Goal: Find specific page/section: Find specific page/section

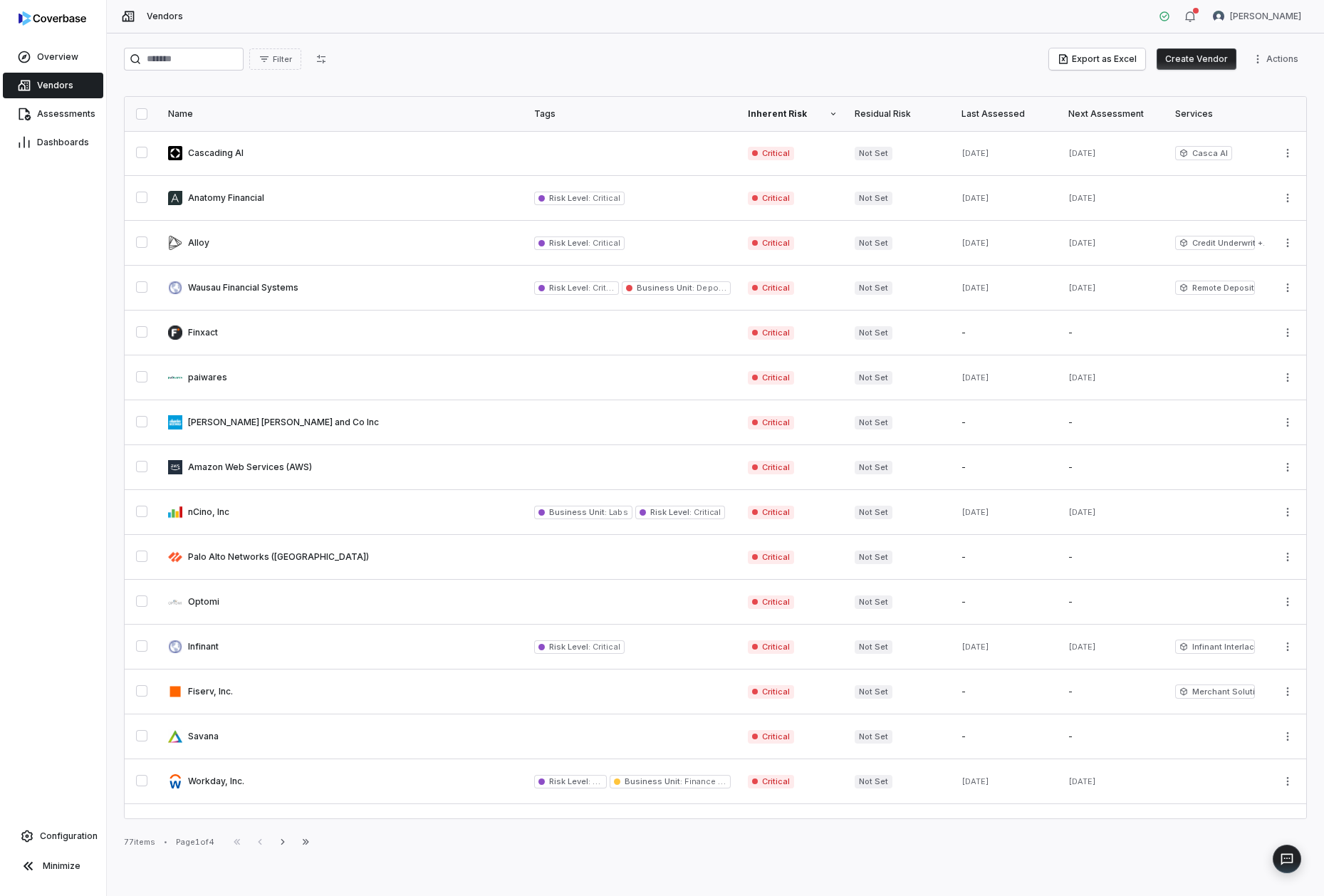
click at [215, 72] on div "Filter Export as Excel Create Vendor Actions" at bounding box center [715, 62] width 1183 height 29
click at [214, 65] on input "search" at bounding box center [183, 59] width 120 height 23
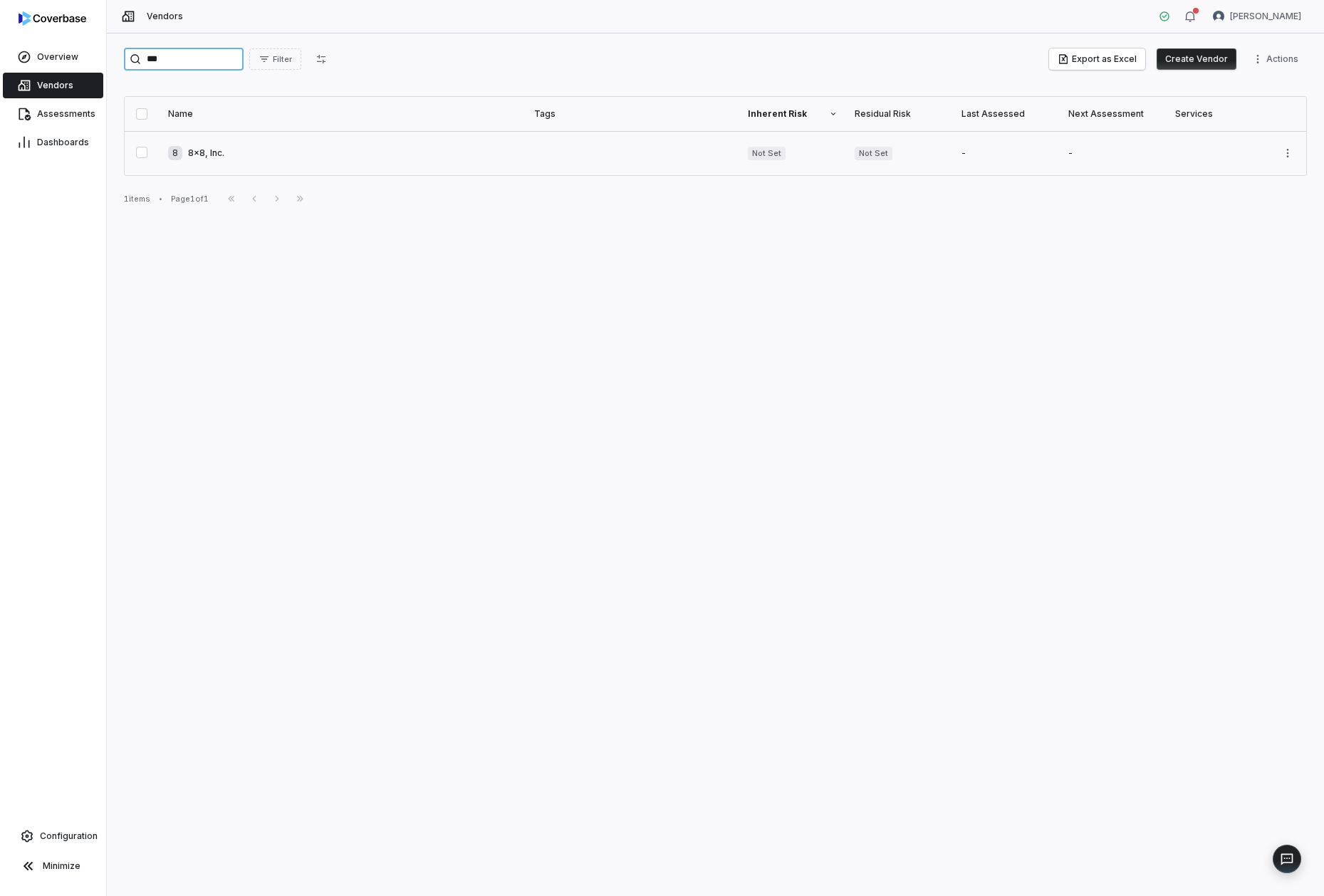
type input "***"
click at [199, 154] on link at bounding box center [343, 152] width 366 height 44
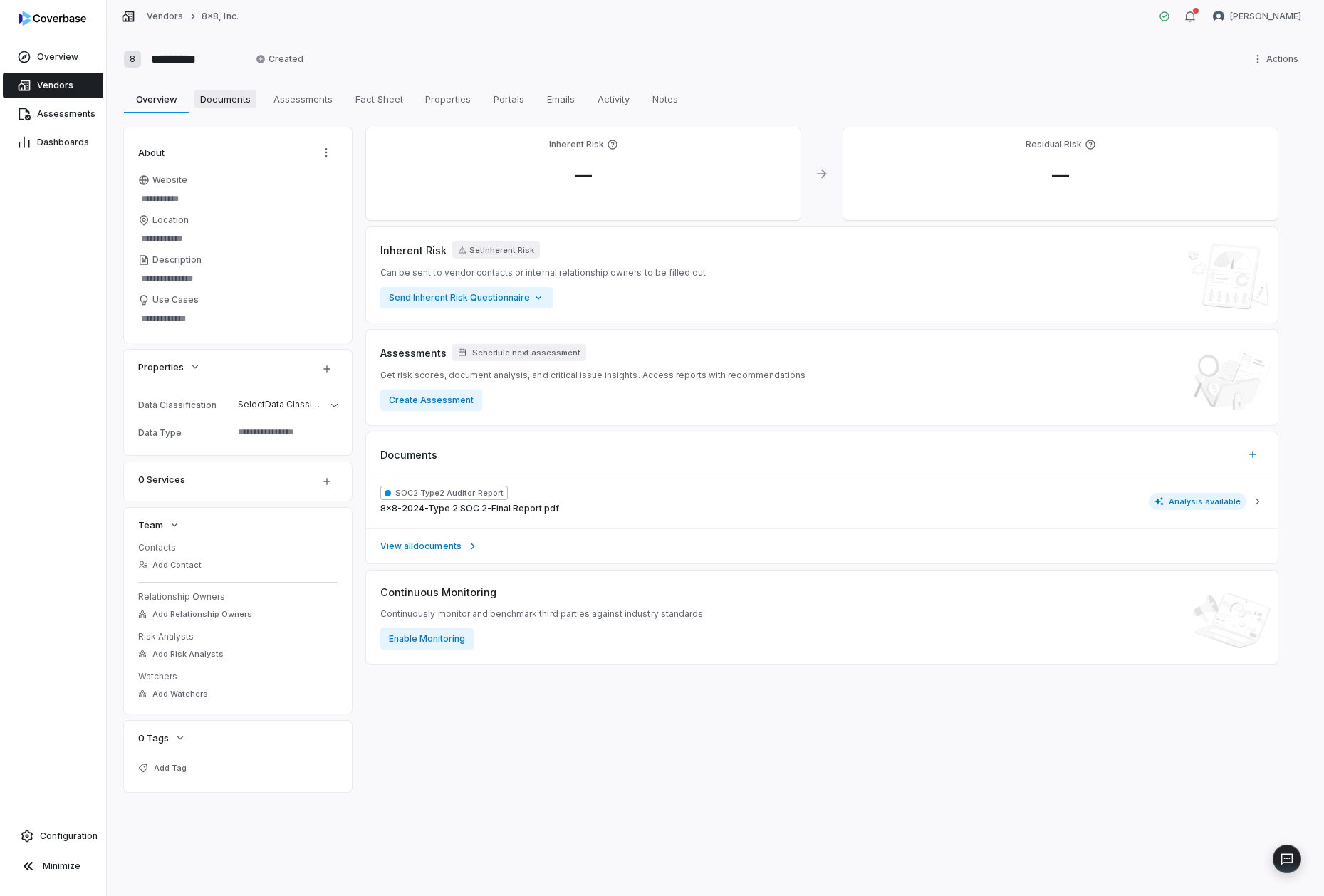
click at [226, 104] on span "Documents" at bounding box center [225, 98] width 62 height 19
type textarea "*"
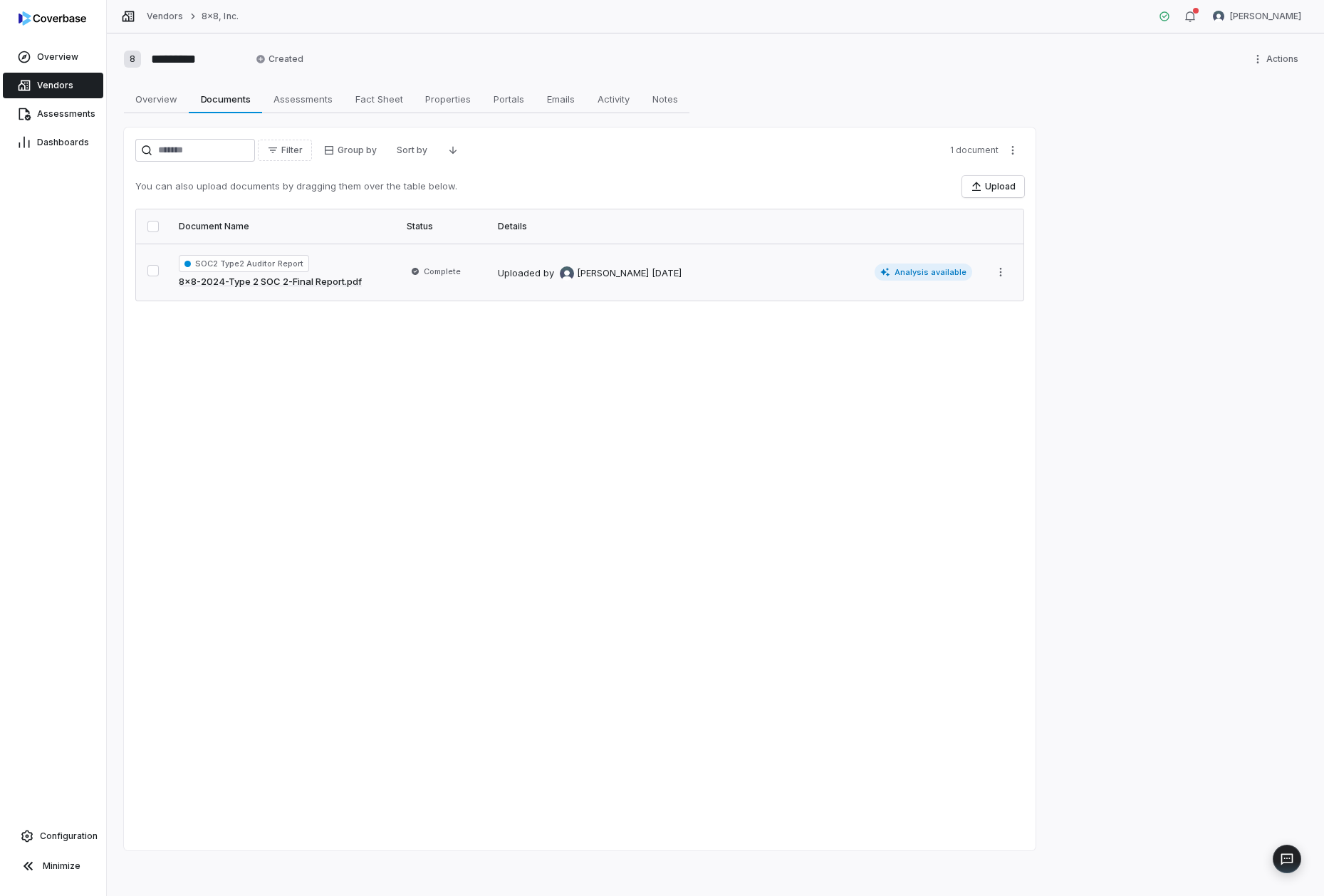
click at [926, 275] on span "Analysis available" at bounding box center [923, 272] width 98 height 17
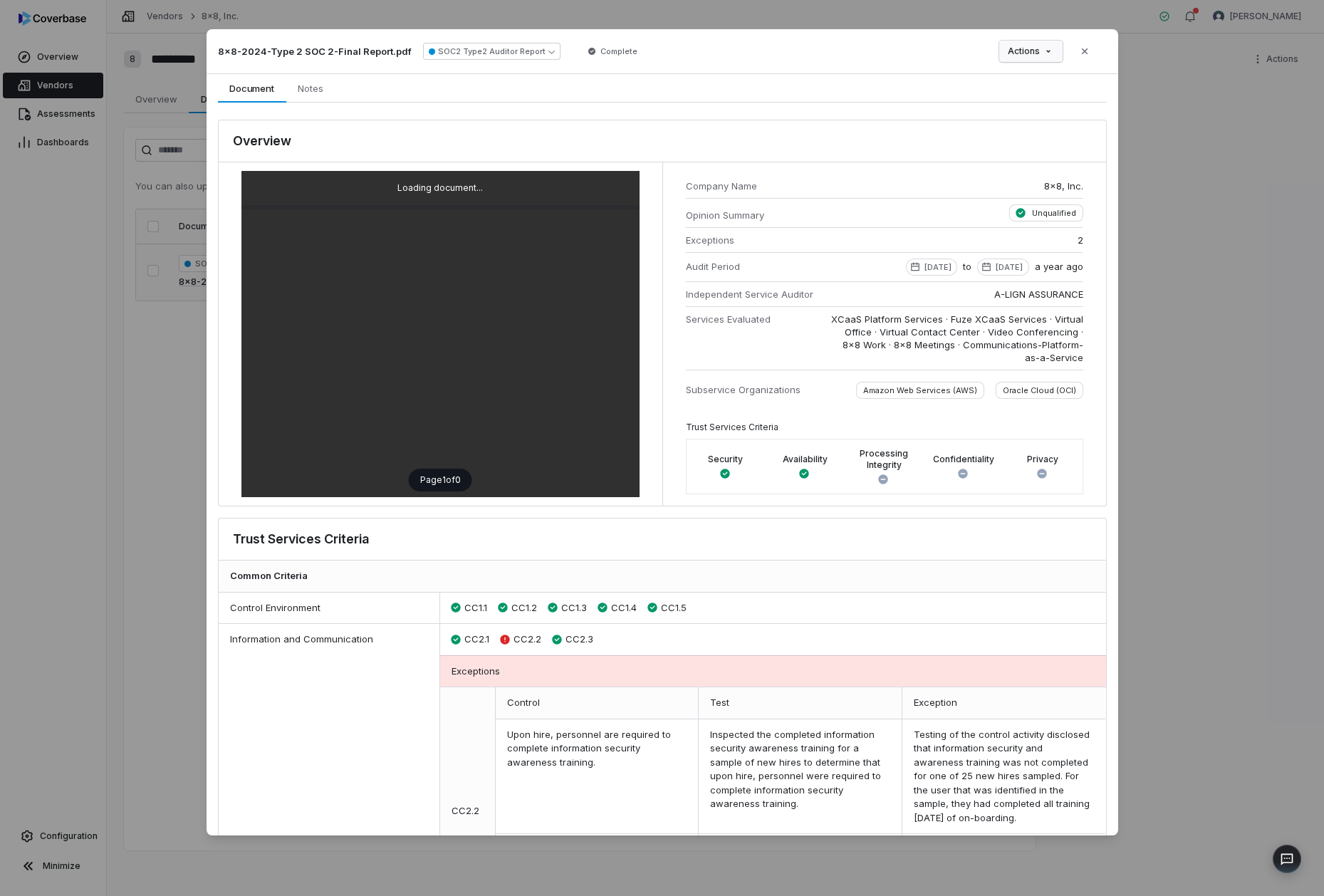
click at [1048, 53] on div "Document Preview 8x8-2024-Type 2 SOC 2-Final Report.pdf SOC2 Type2 Auditor Repo…" at bounding box center [662, 448] width 1324 height 882
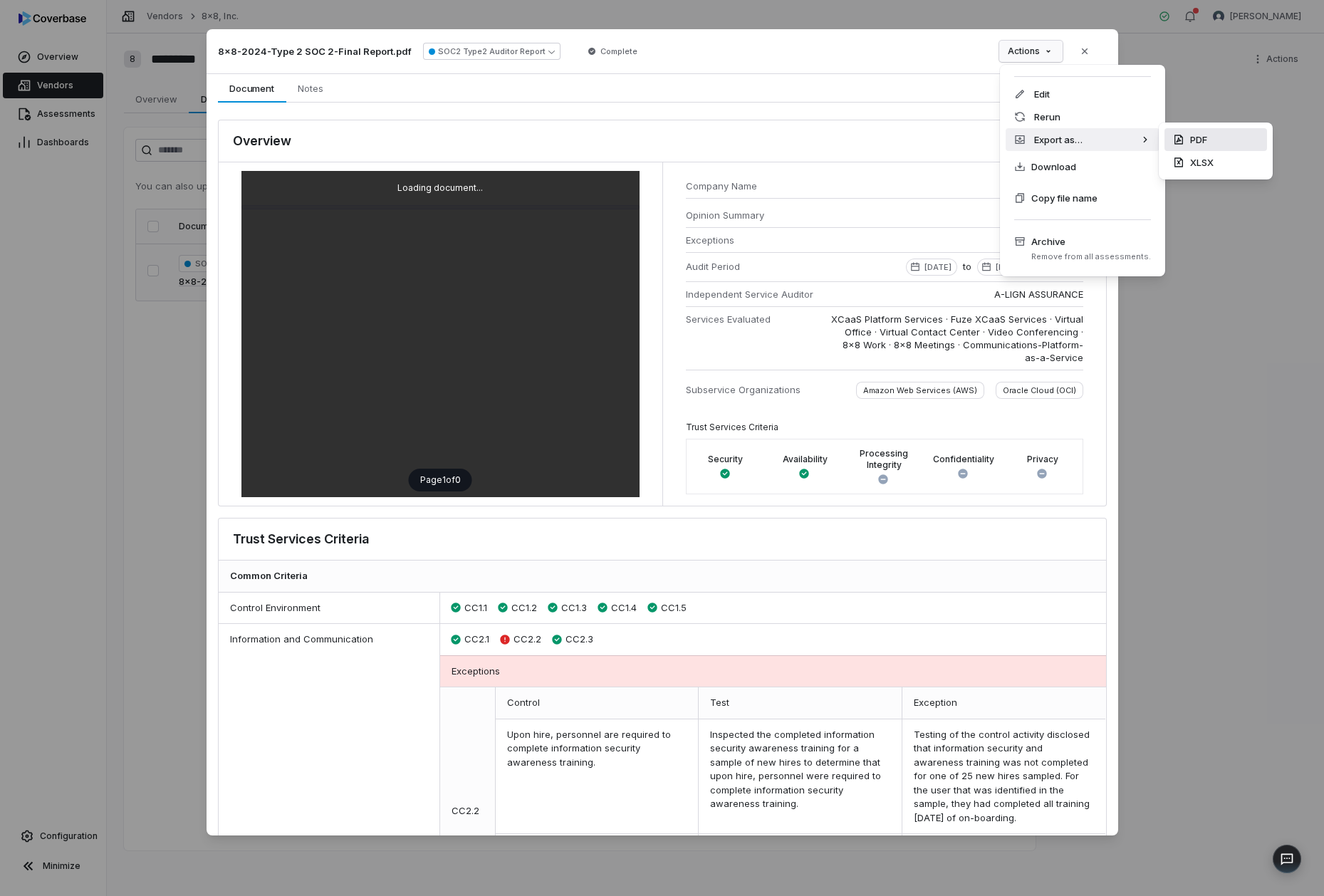
click at [1200, 137] on div "PDF" at bounding box center [1216, 139] width 103 height 23
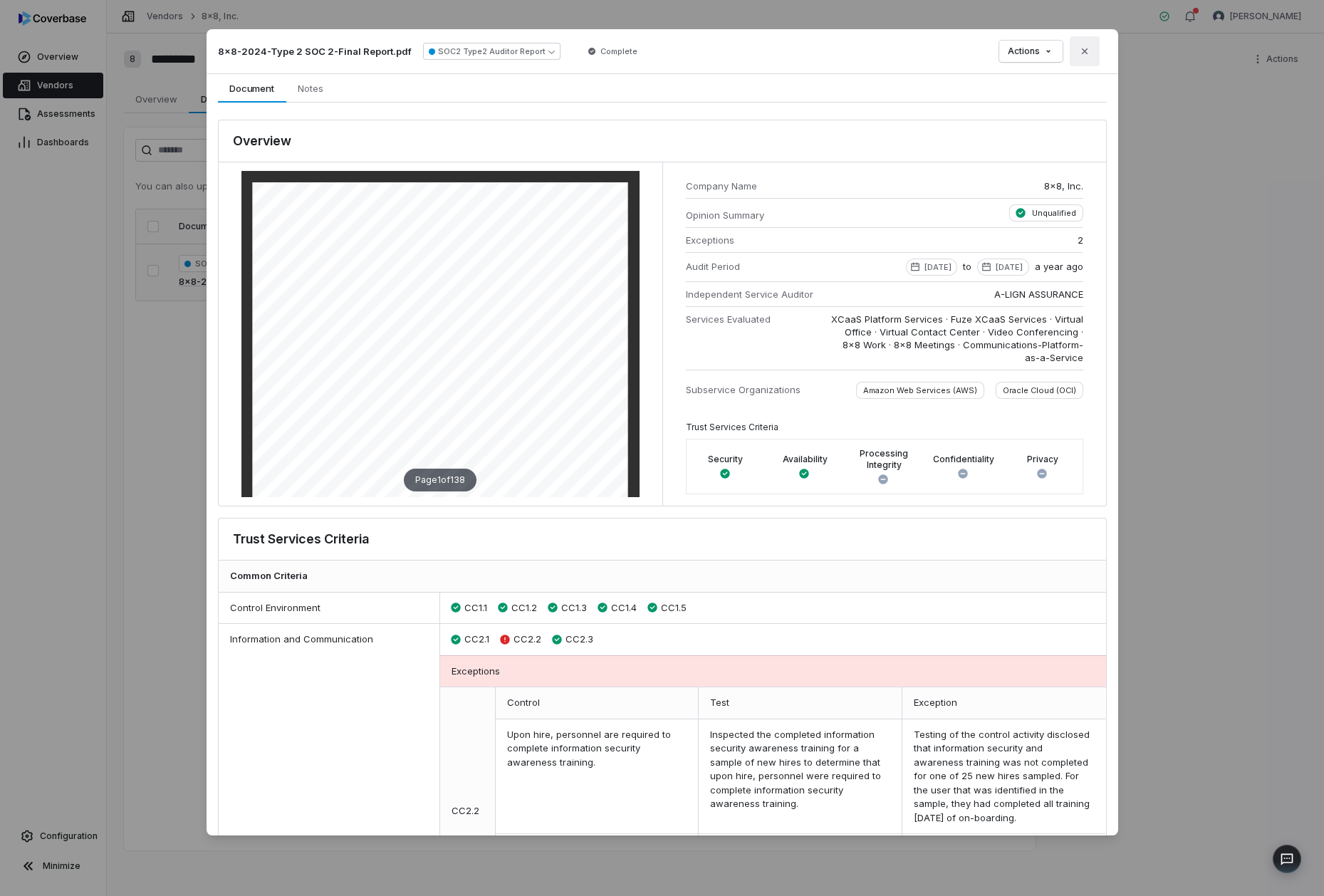
click at [1088, 54] on icon "button" at bounding box center [1084, 51] width 12 height 12
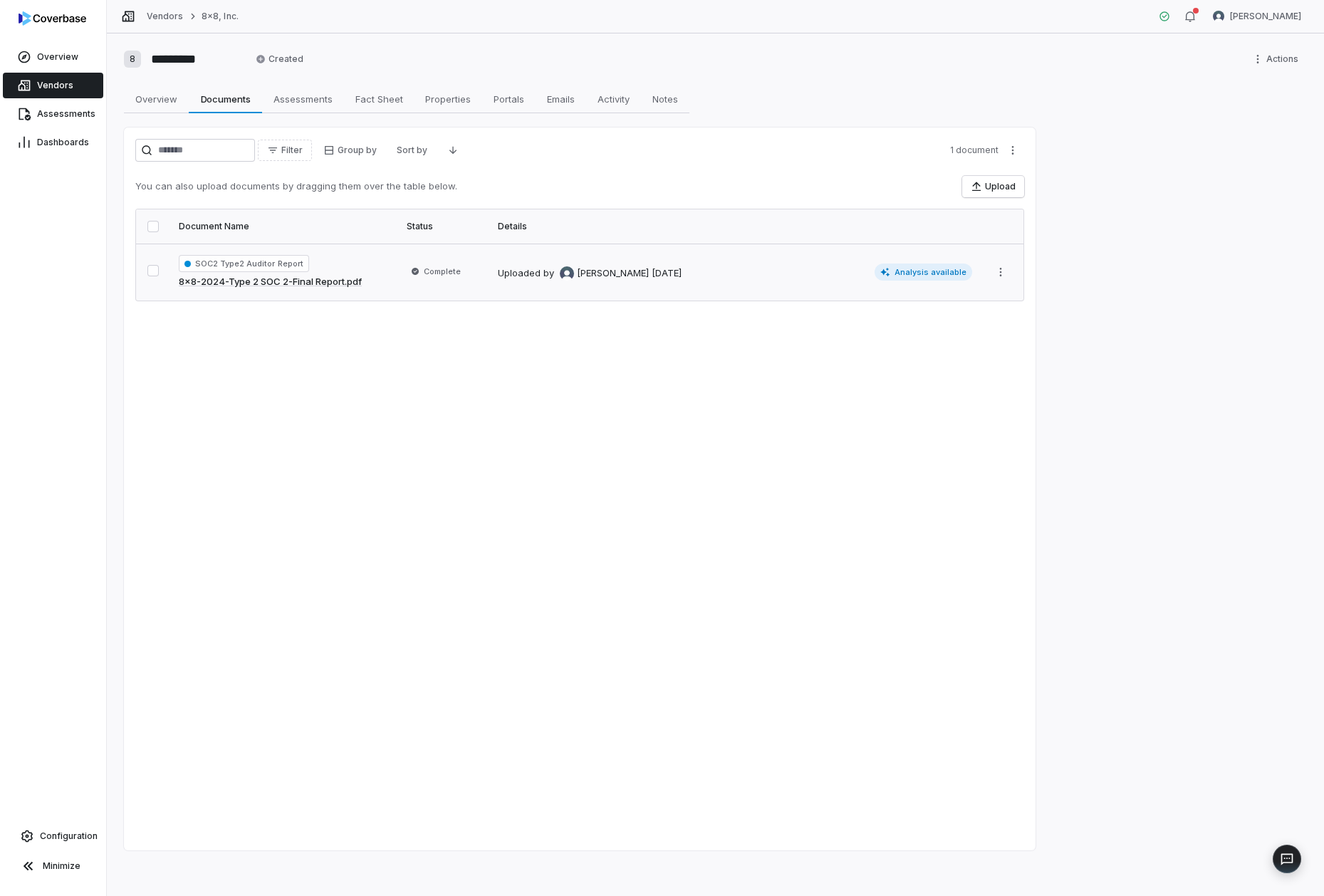
click at [52, 79] on span "Vendors" at bounding box center [55, 85] width 36 height 12
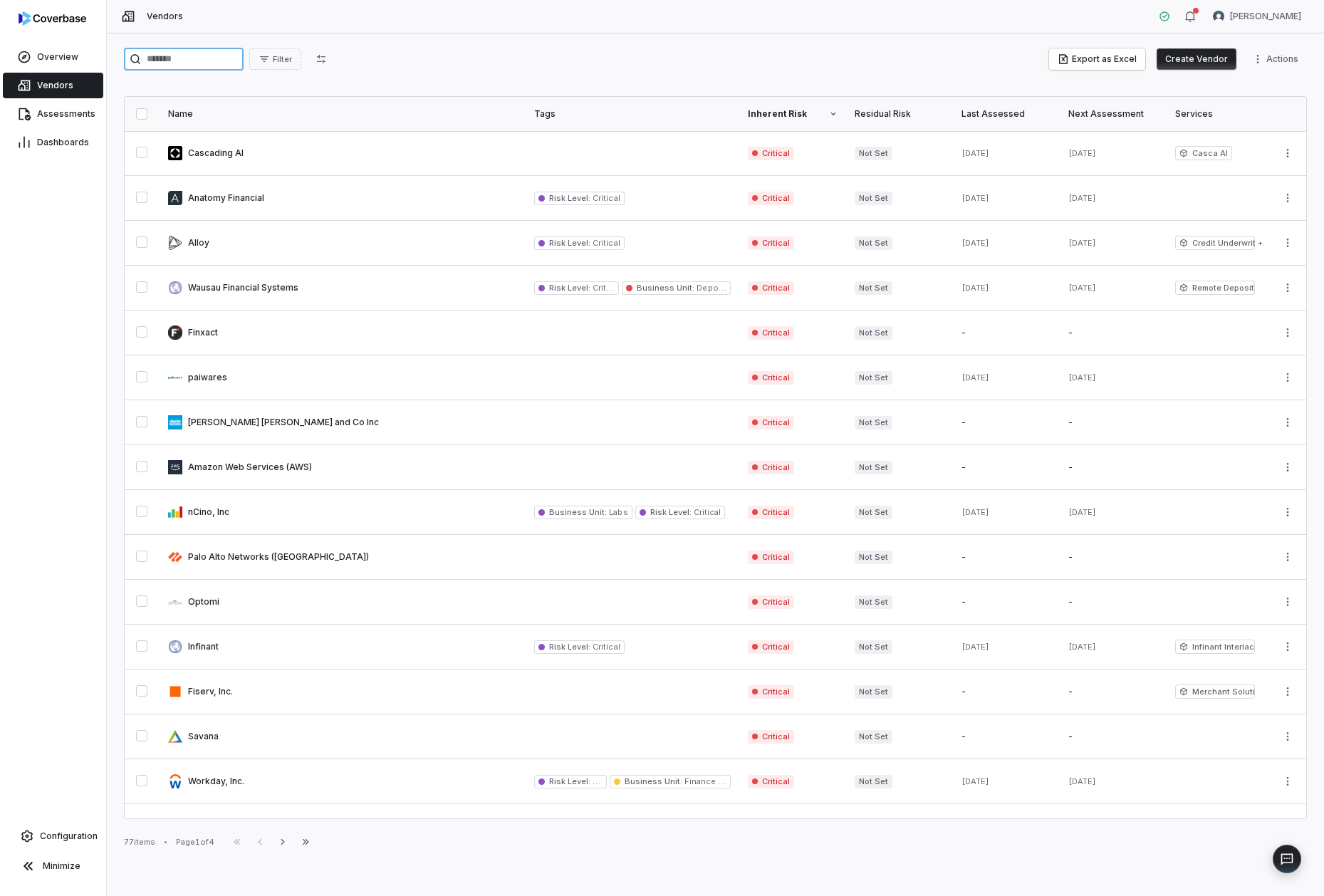
click at [164, 59] on input "search" at bounding box center [183, 59] width 120 height 23
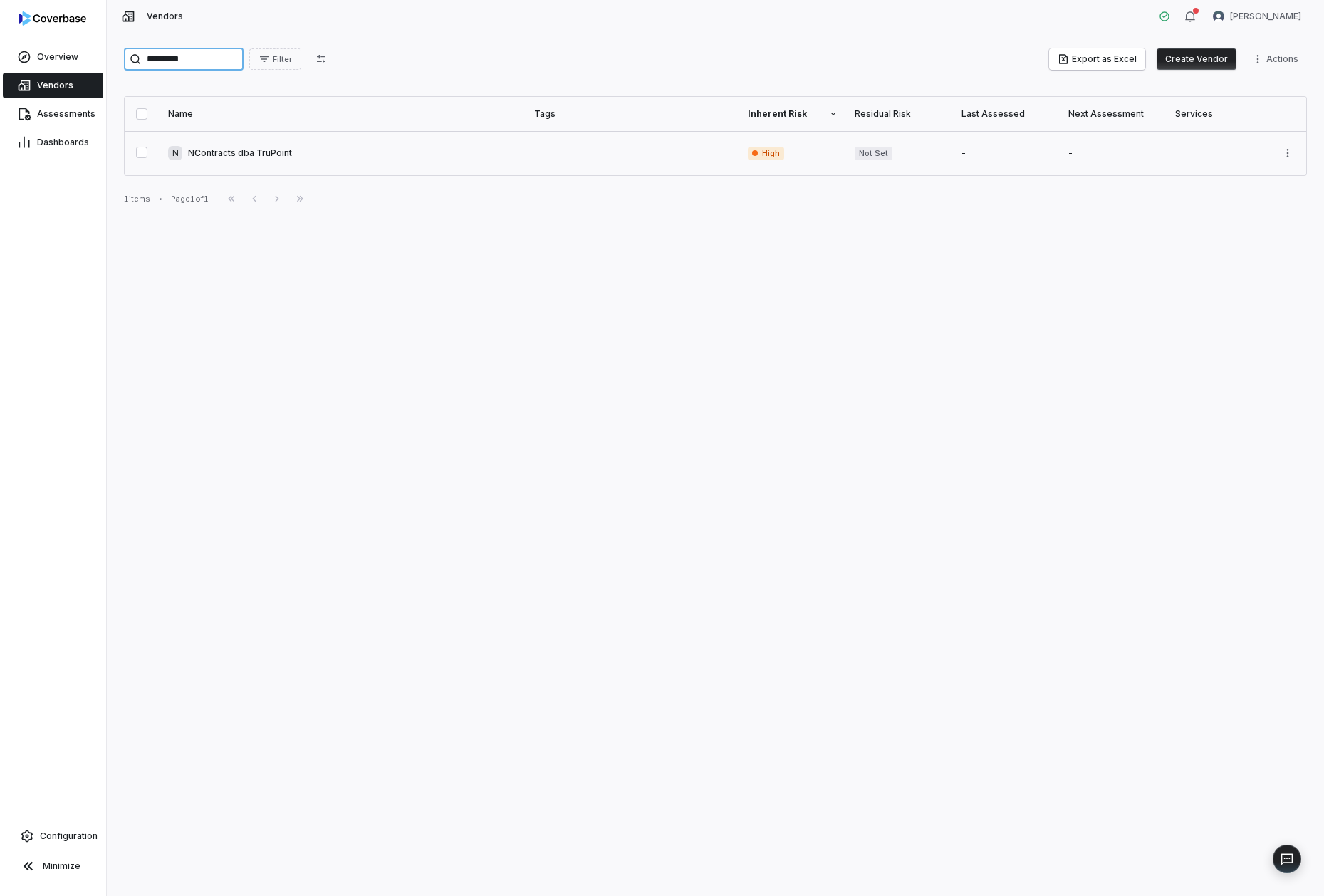
type input "*********"
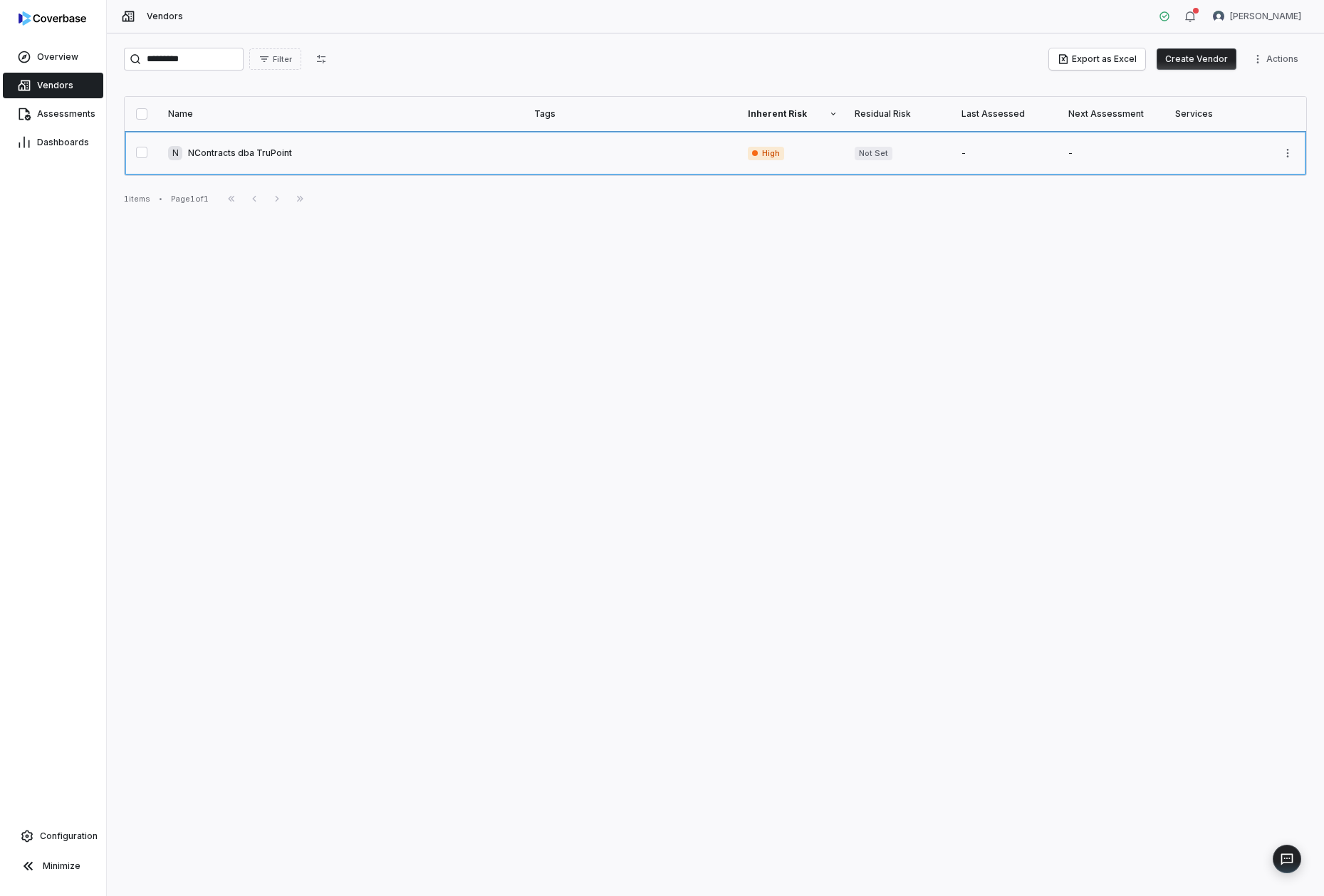
click at [245, 147] on link at bounding box center [343, 152] width 366 height 44
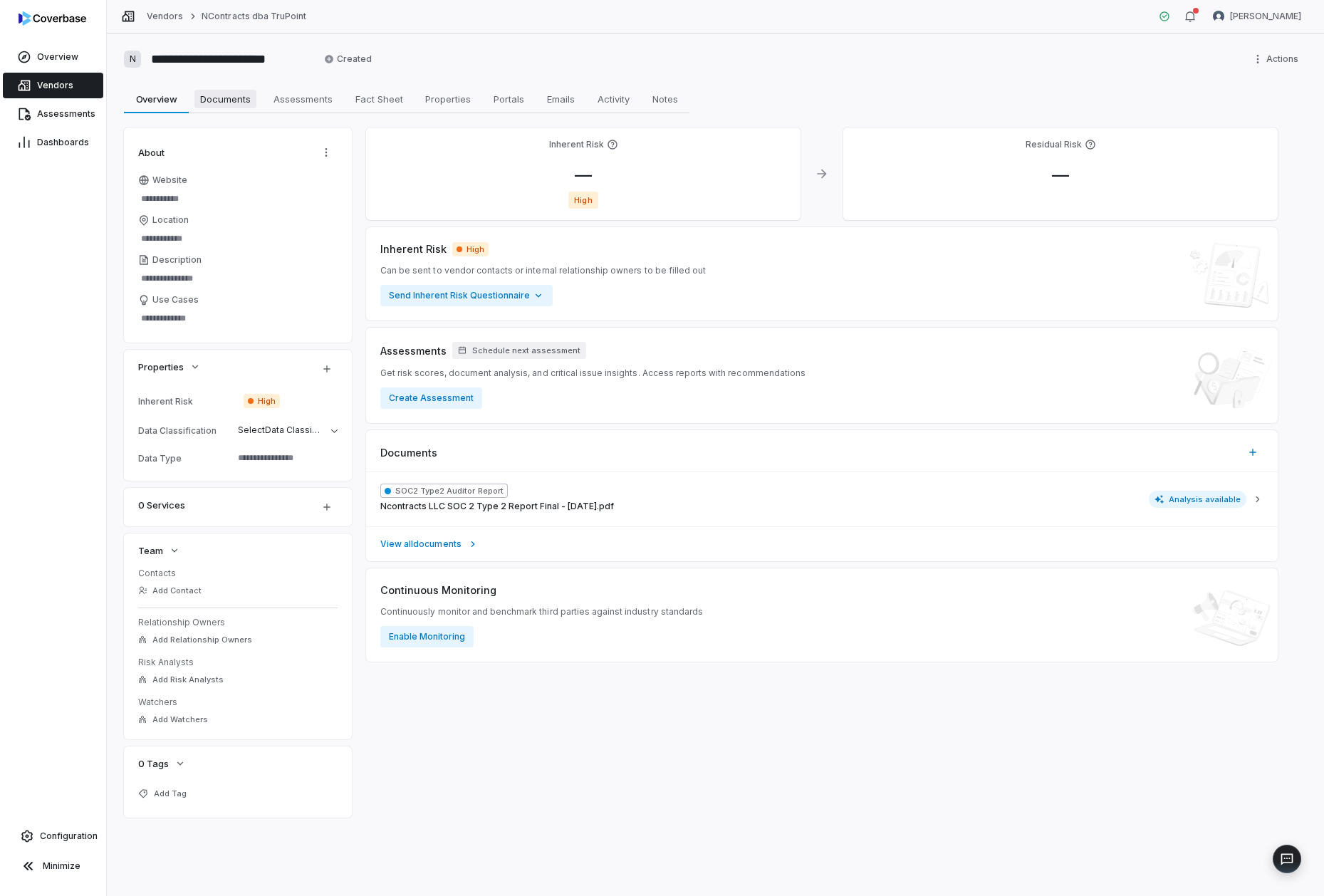
click at [235, 99] on span "Documents" at bounding box center [225, 98] width 62 height 19
type textarea "*"
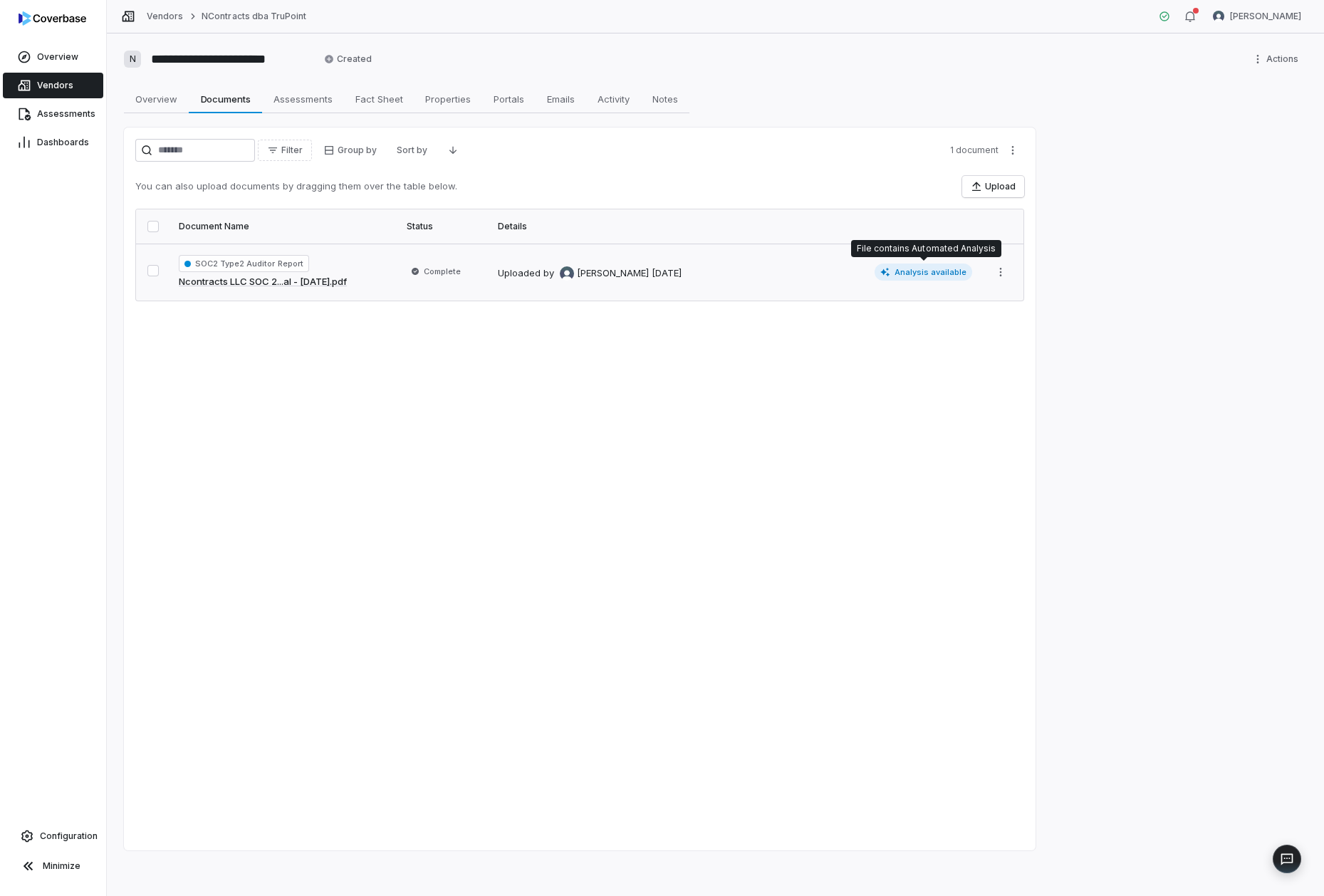
click at [938, 274] on span "Analysis available" at bounding box center [923, 272] width 98 height 17
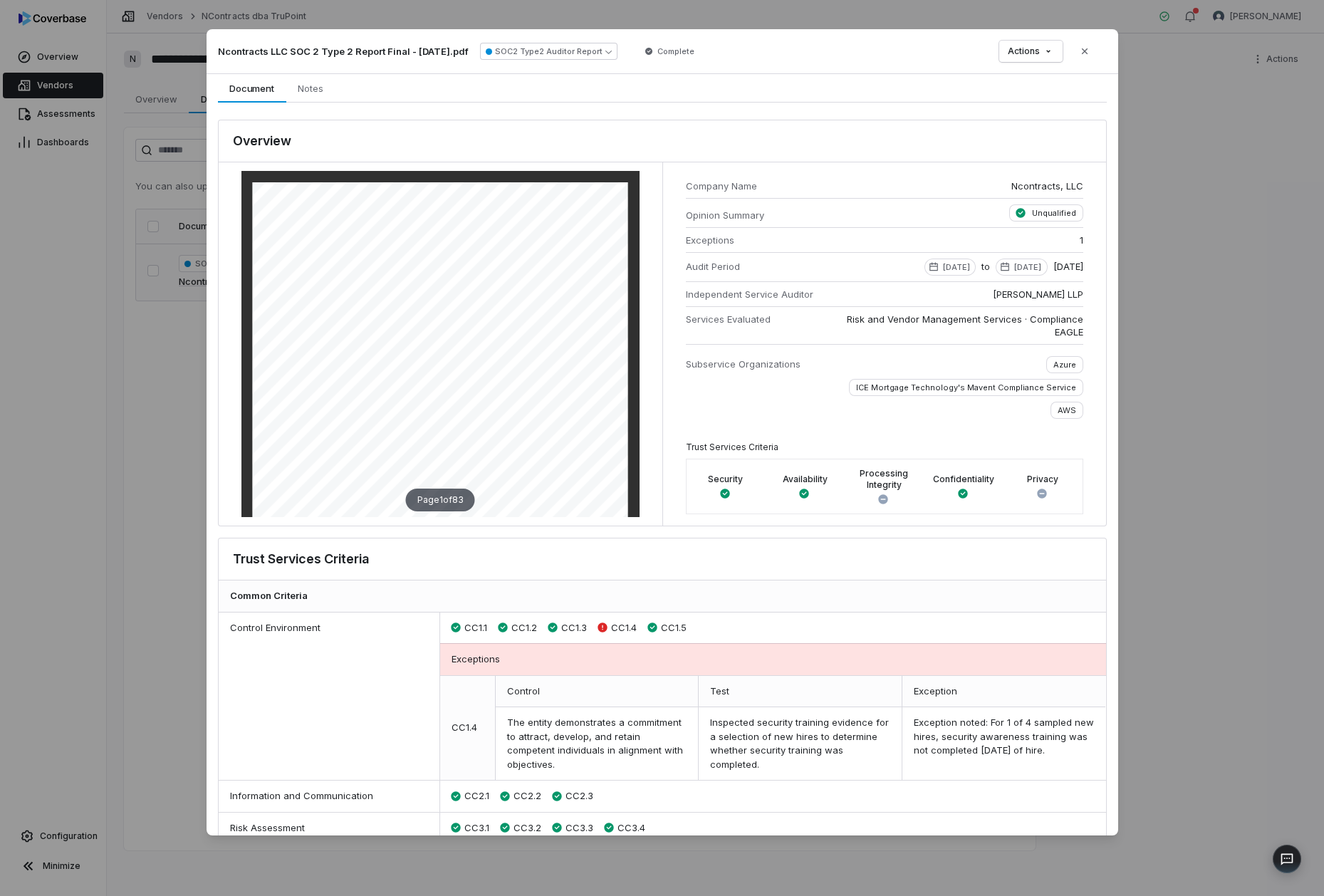
click at [1063, 52] on div "Actions Close" at bounding box center [1047, 51] width 97 height 22
click at [1054, 51] on div "Document Preview Ncontracts LLC SOC 2 Type 2 Report Final - 02-28-2025.pdf SOC2…" at bounding box center [662, 448] width 1324 height 882
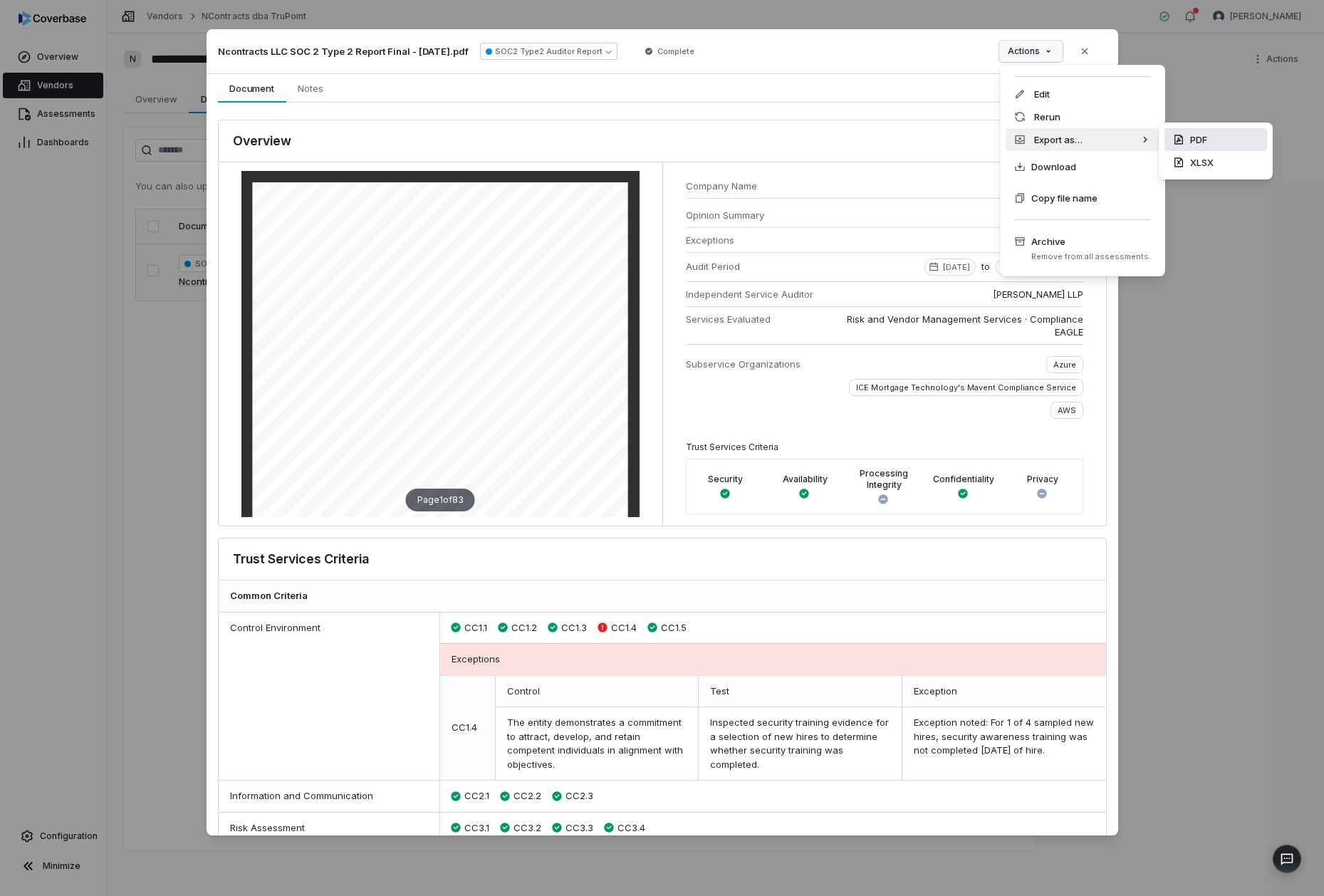
click at [1194, 143] on div "PDF" at bounding box center [1216, 139] width 103 height 23
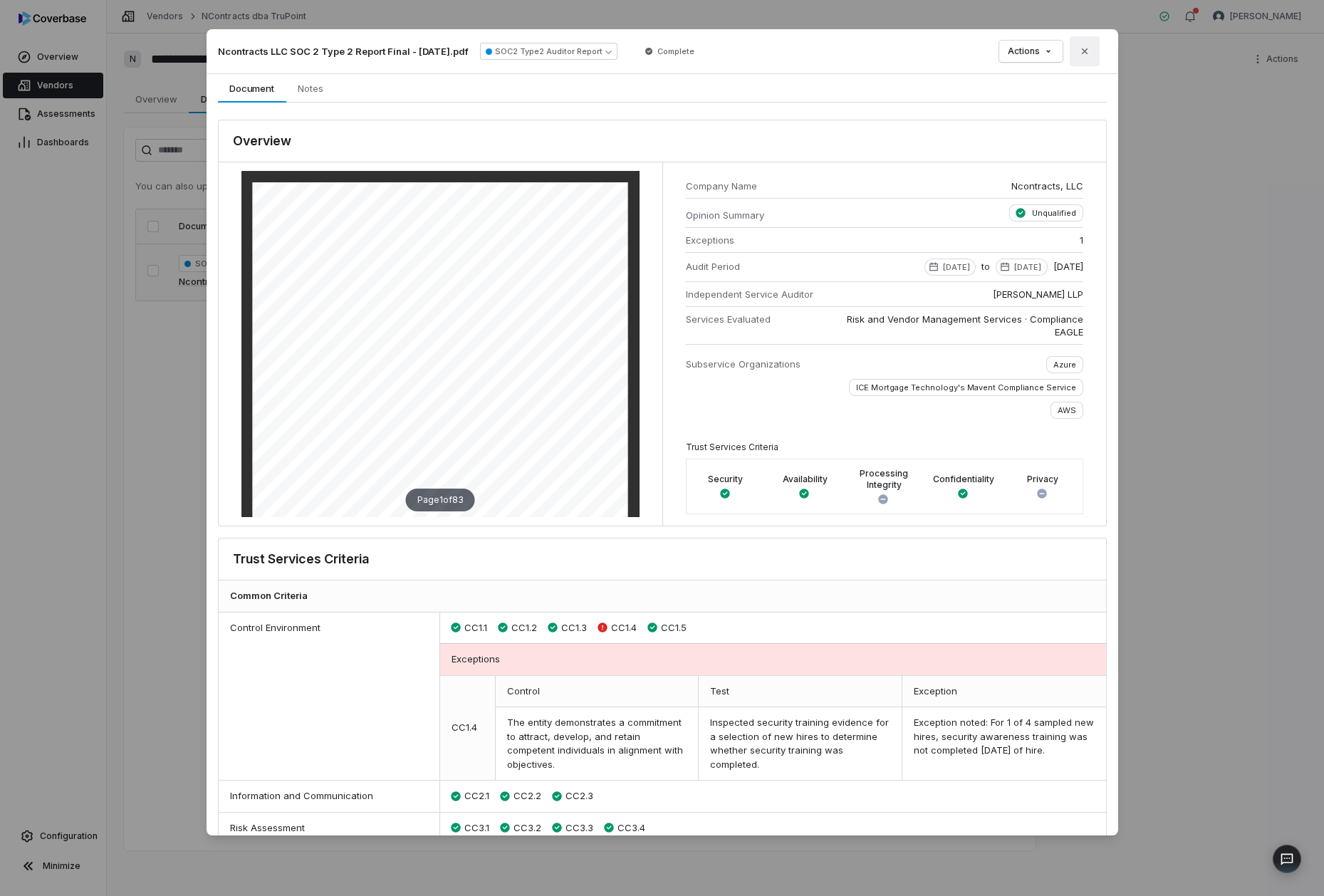
click at [1088, 45] on icon "button" at bounding box center [1084, 51] width 12 height 12
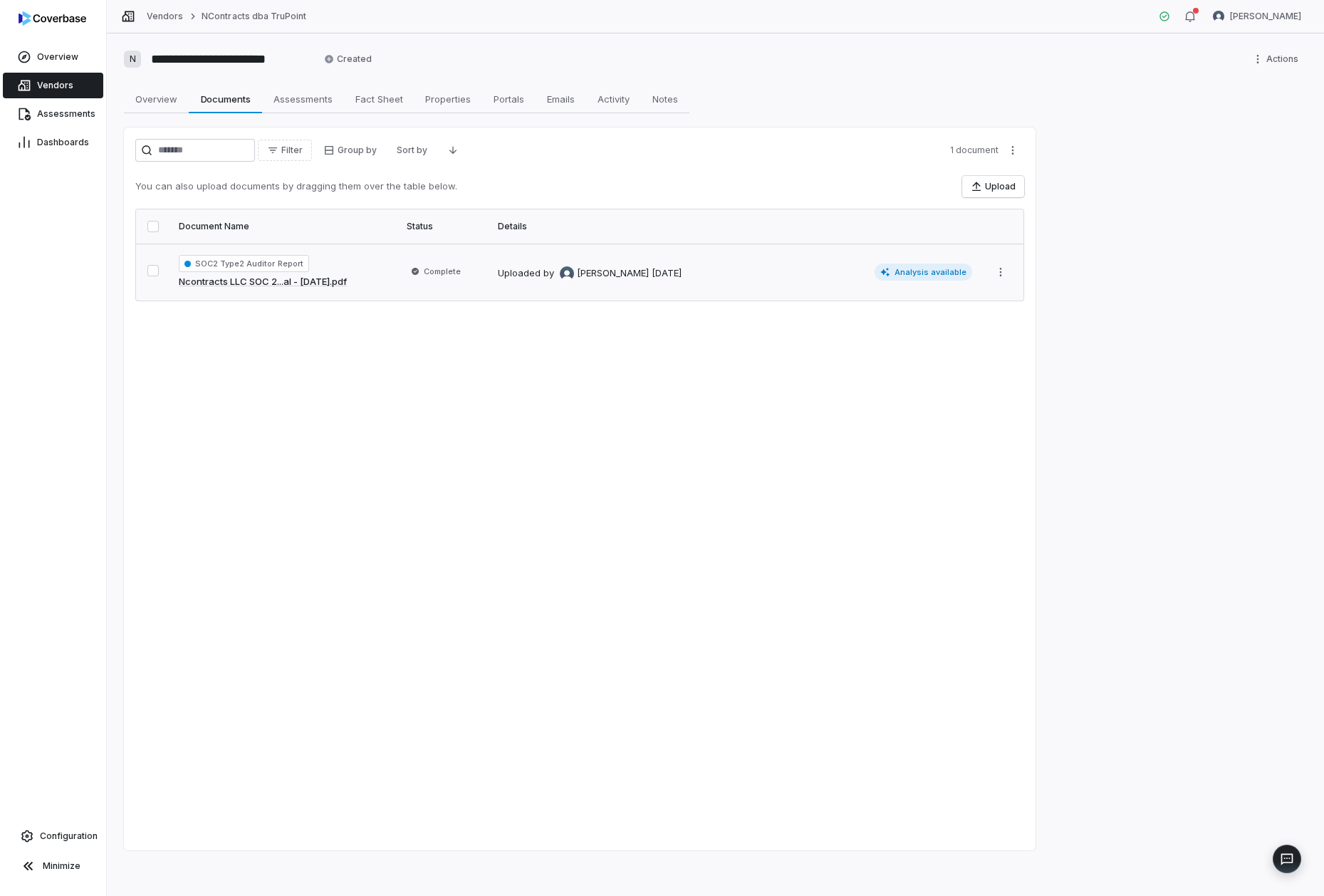
click at [70, 86] on link "Vendors" at bounding box center [52, 85] width 100 height 25
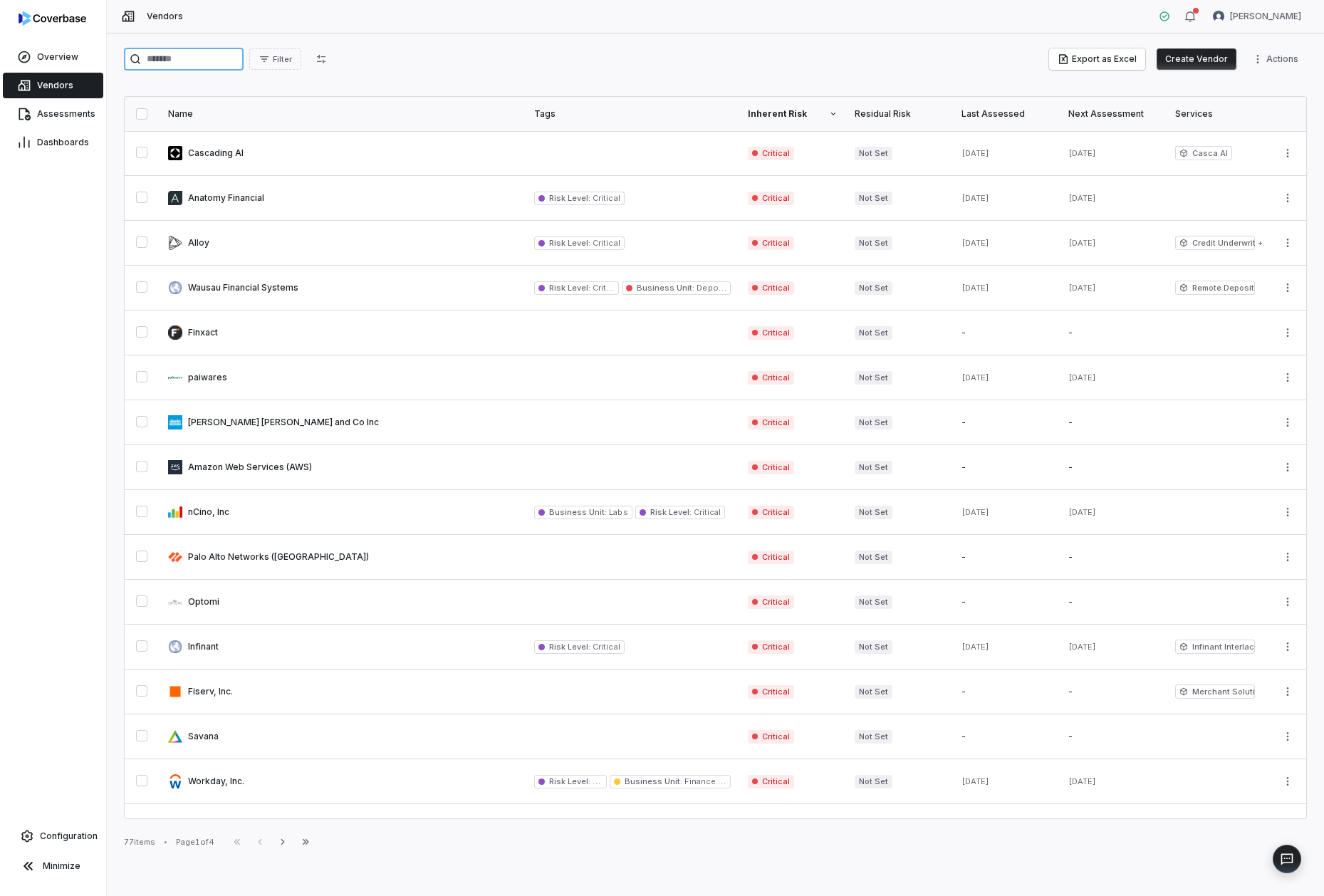
click at [227, 62] on input "search" at bounding box center [183, 59] width 120 height 23
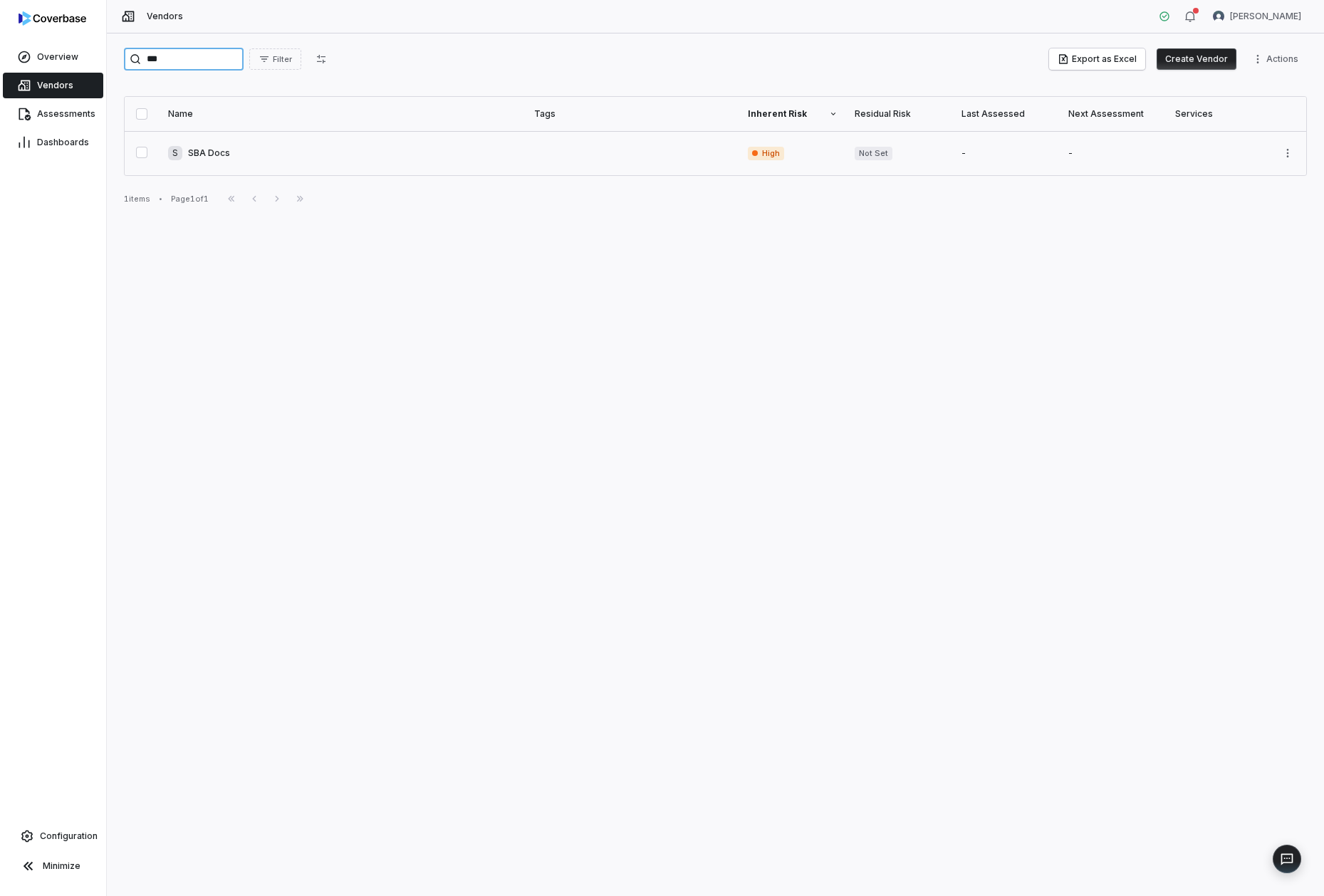
type input "***"
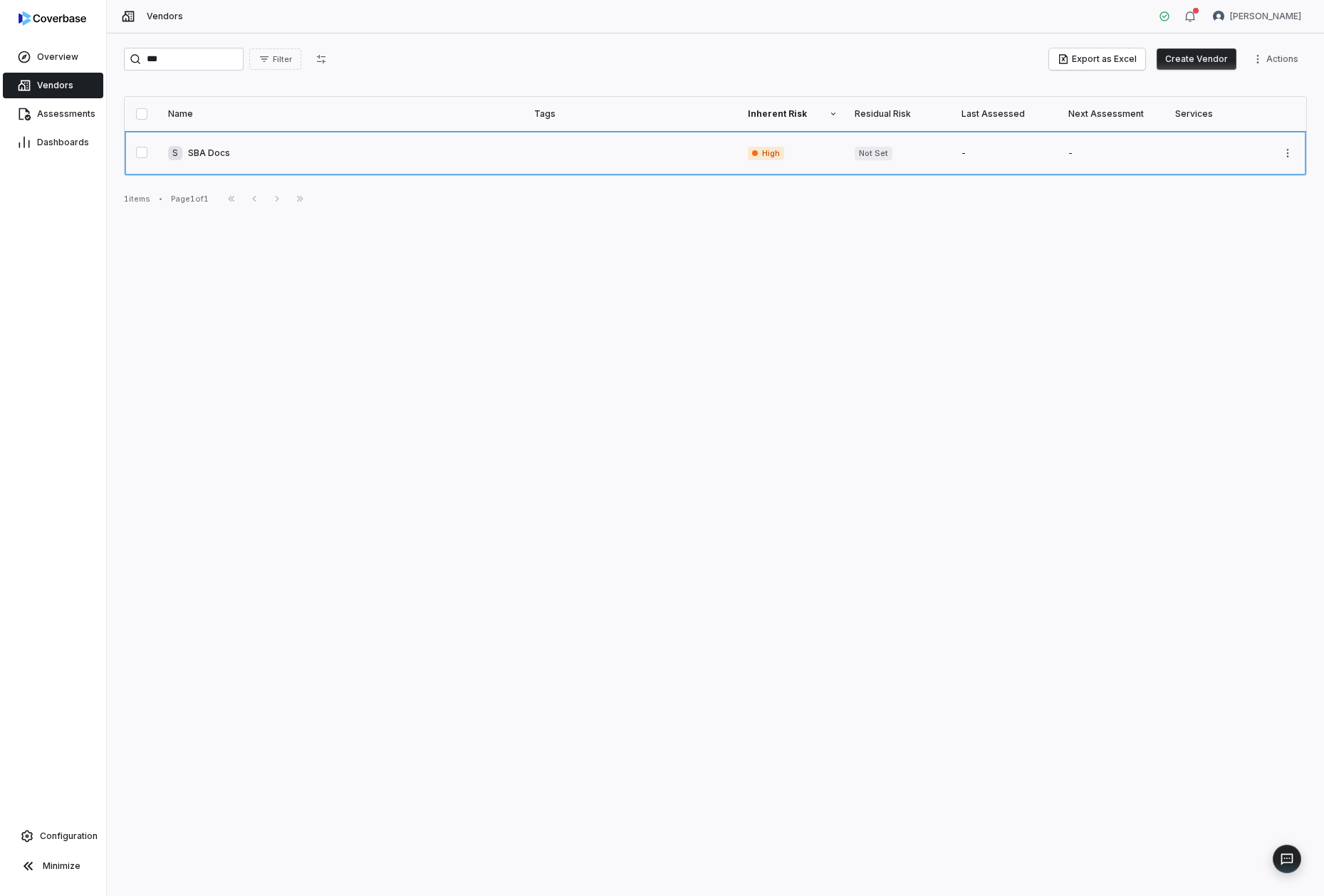
click at [211, 147] on link at bounding box center [343, 152] width 366 height 44
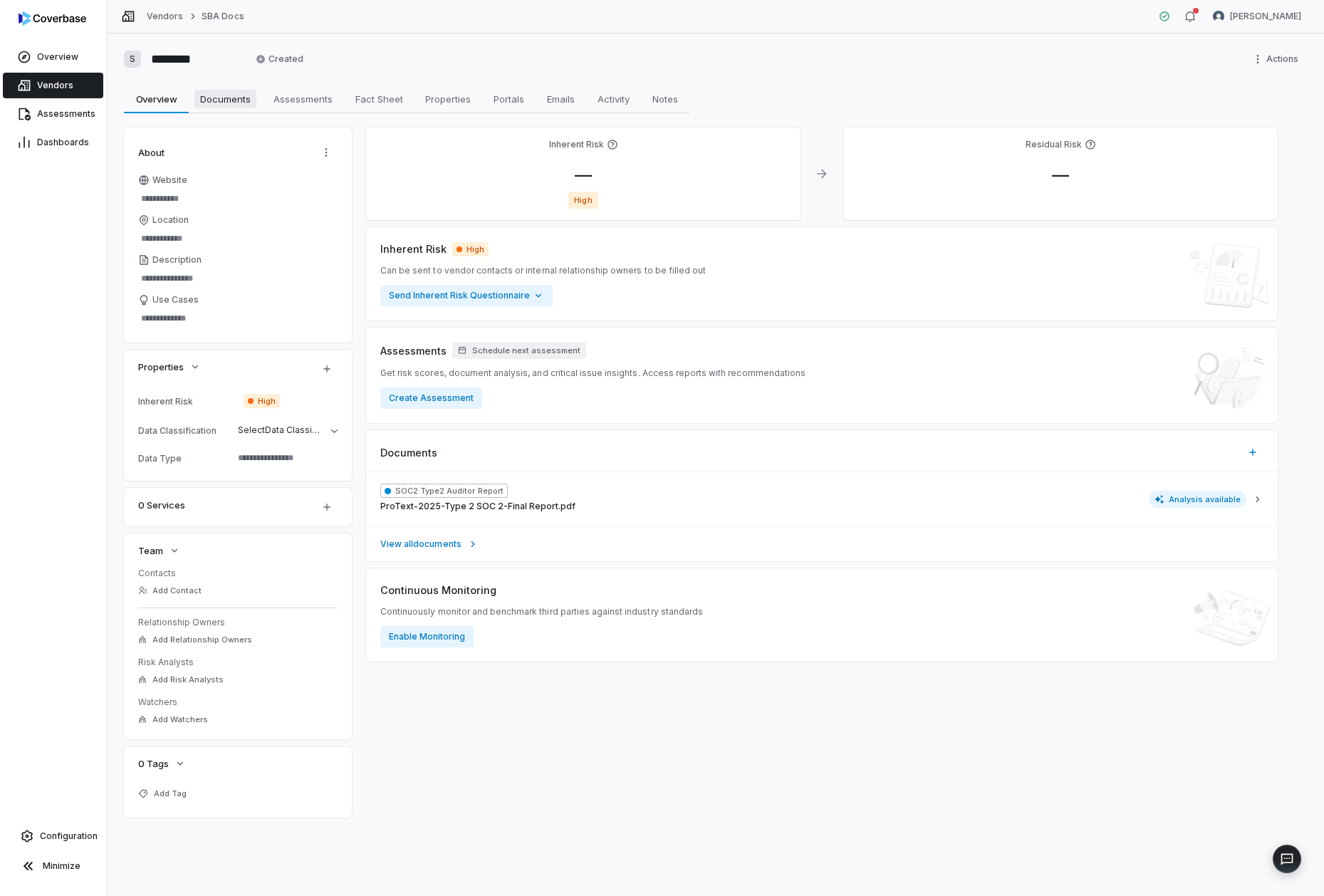
click at [234, 99] on span "Documents" at bounding box center [225, 98] width 62 height 19
type textarea "*"
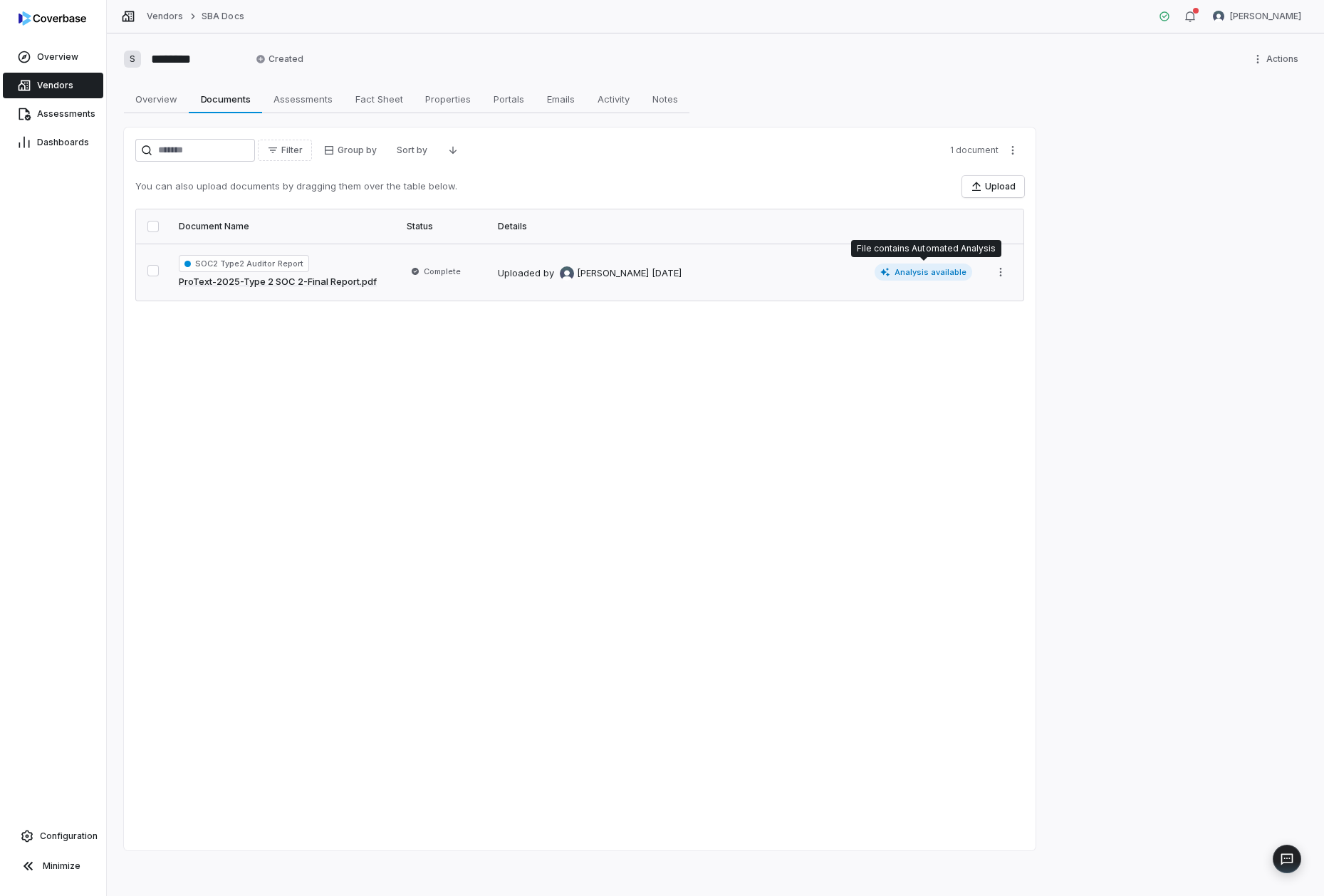
click at [919, 268] on span "Analysis available" at bounding box center [923, 272] width 98 height 17
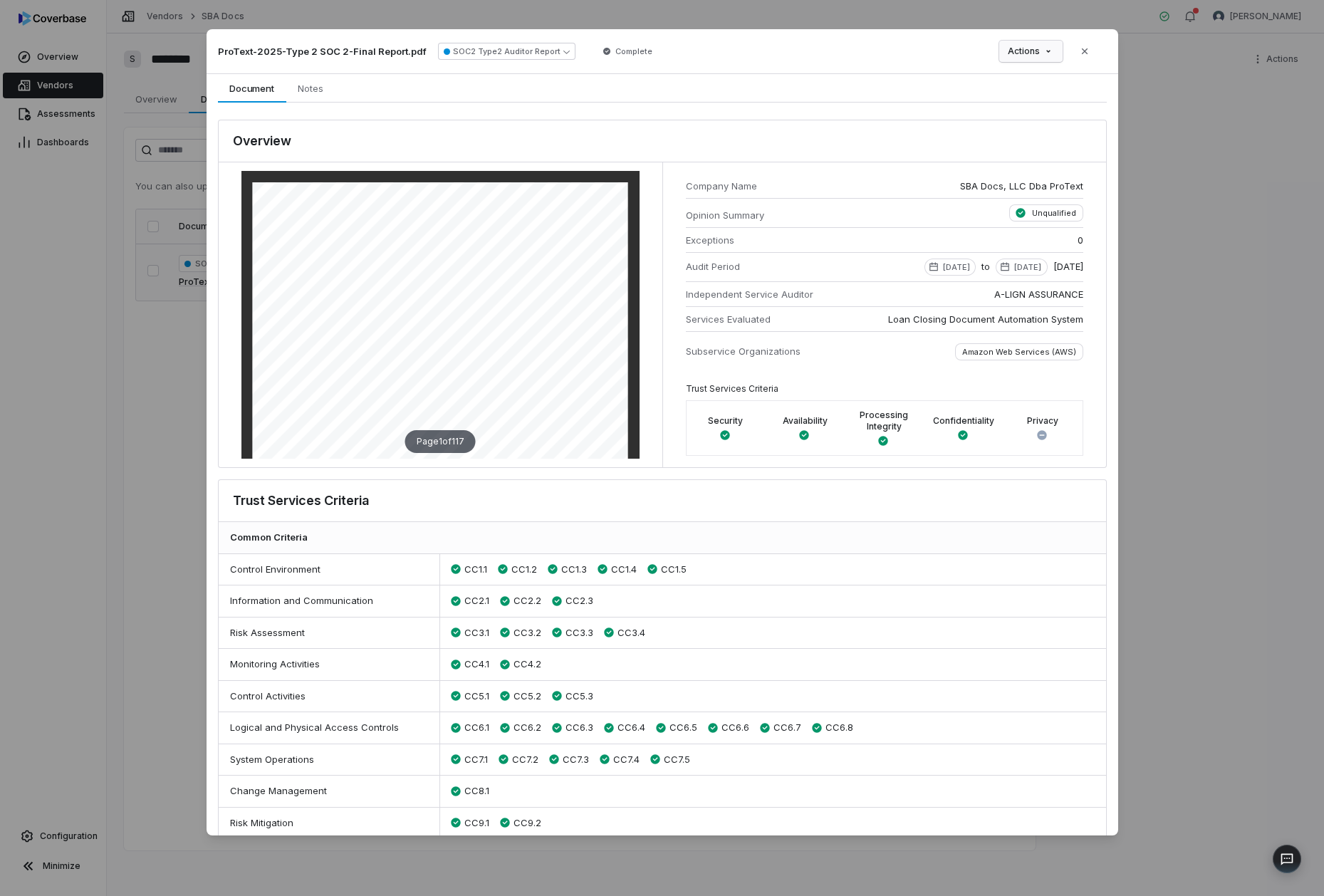
click at [1053, 53] on div "Document Preview ProText-2025-Type 2 SOC 2-Final Report.pdf SOC2 Type2 Auditor …" at bounding box center [662, 448] width 1324 height 882
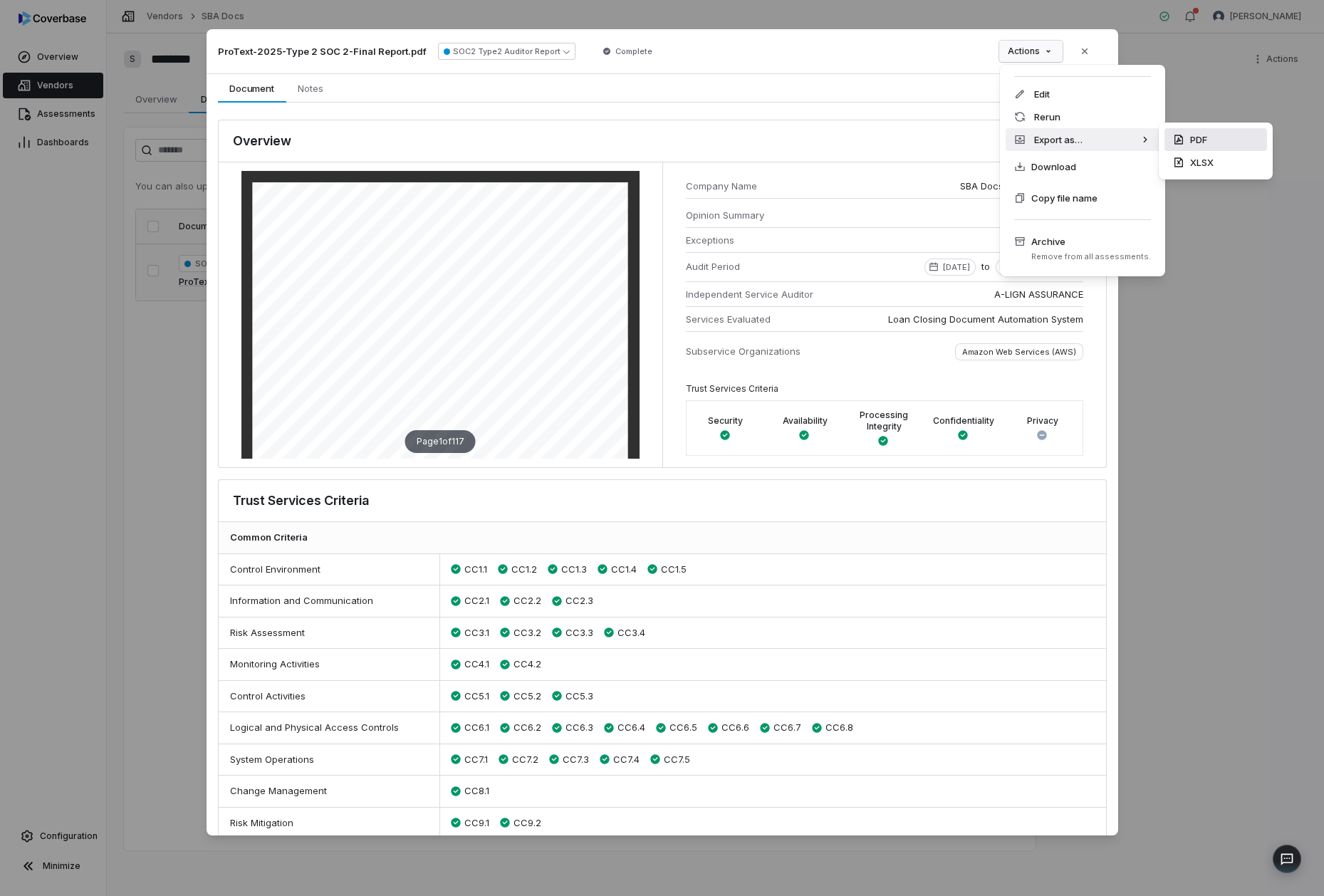
click at [1197, 141] on div "PDF" at bounding box center [1216, 139] width 103 height 23
